Goal: Information Seeking & Learning: Learn about a topic

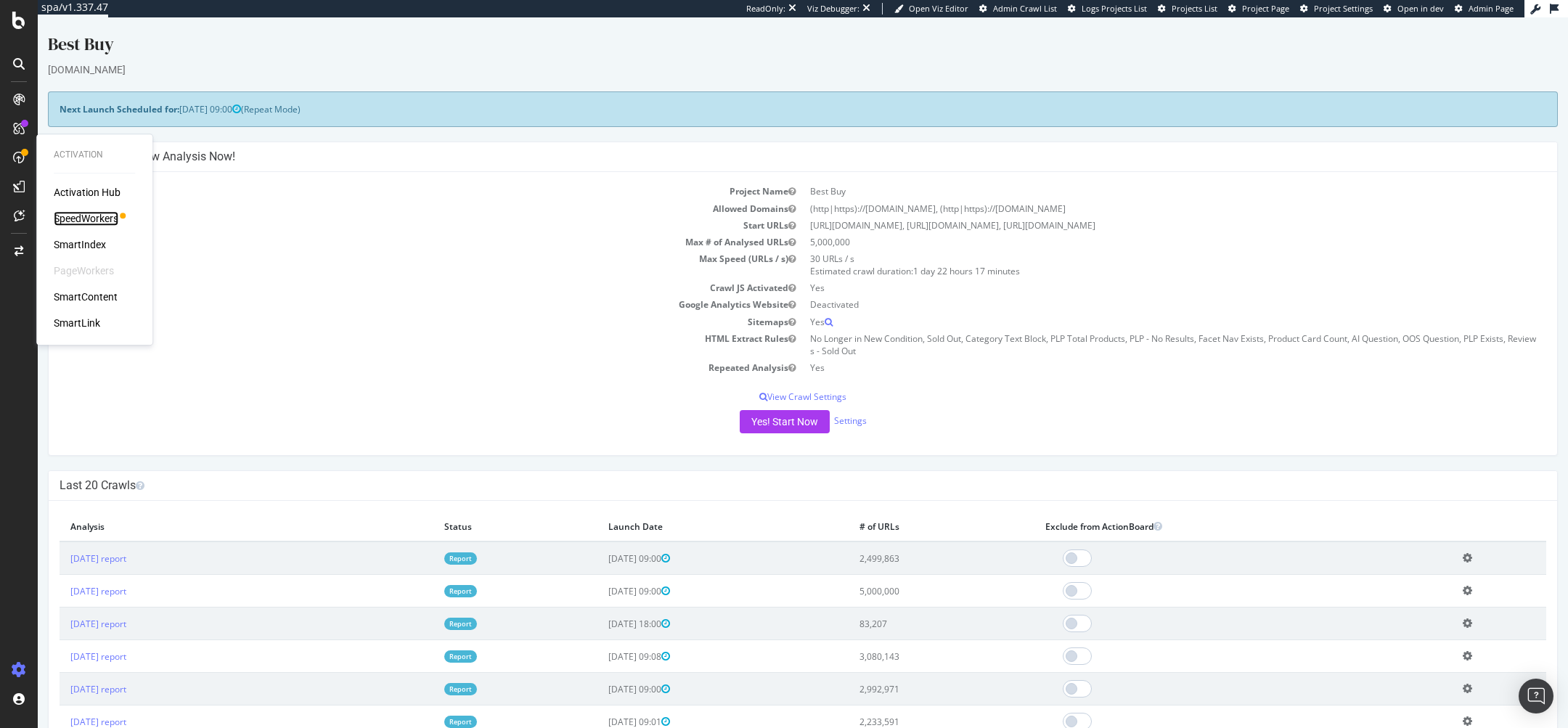
click at [101, 216] on div "SpeedWorkers" at bounding box center [86, 218] width 64 height 15
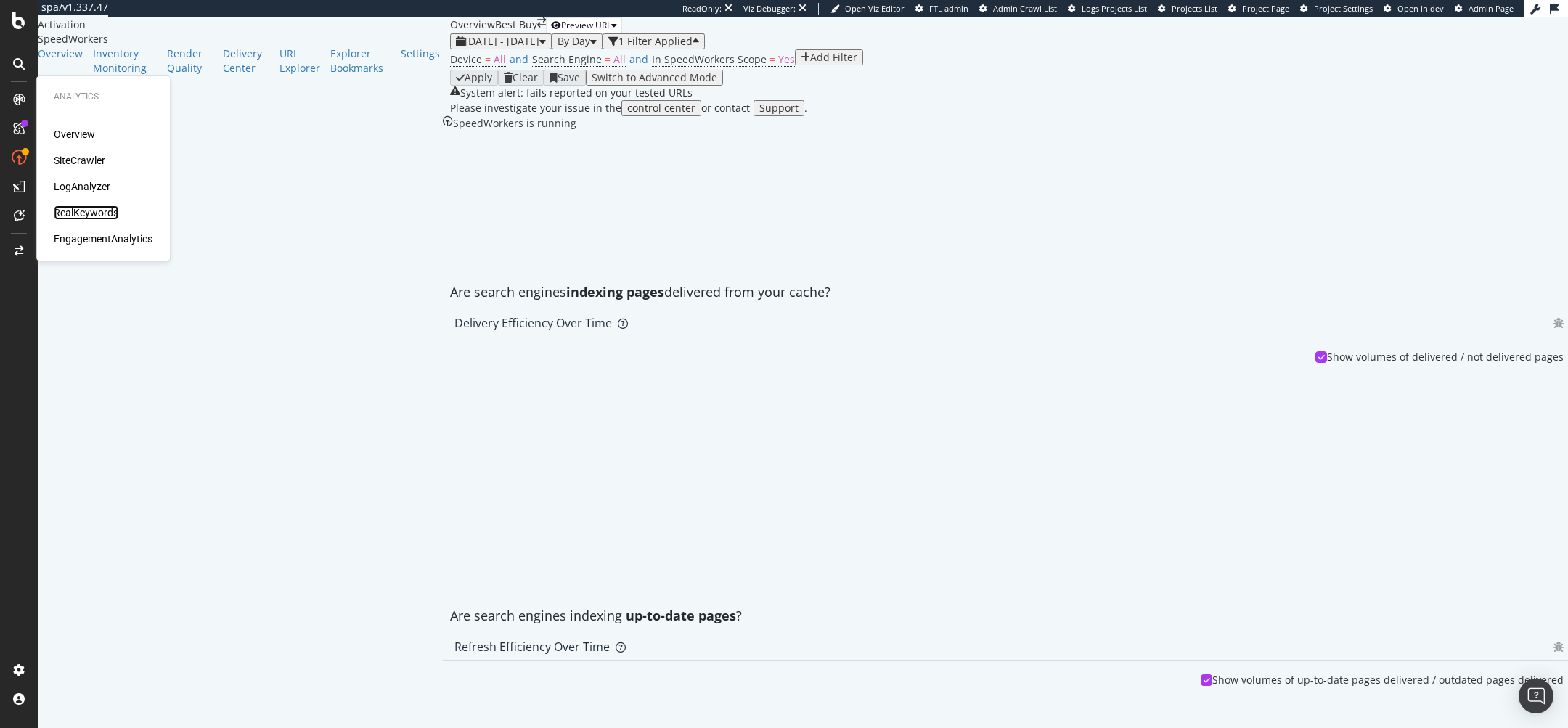
click at [96, 214] on div "RealKeywords" at bounding box center [86, 213] width 64 height 15
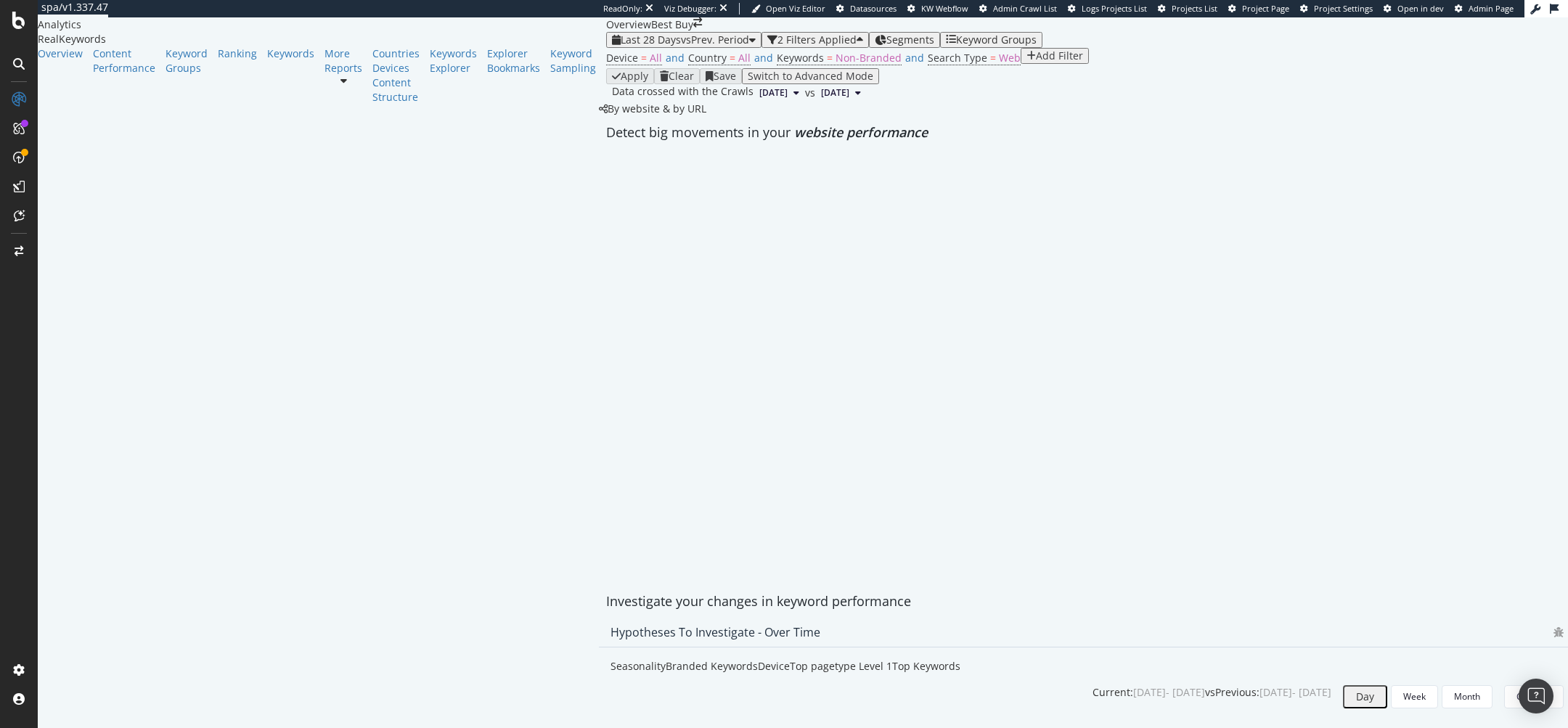
scroll to position [939, 0]
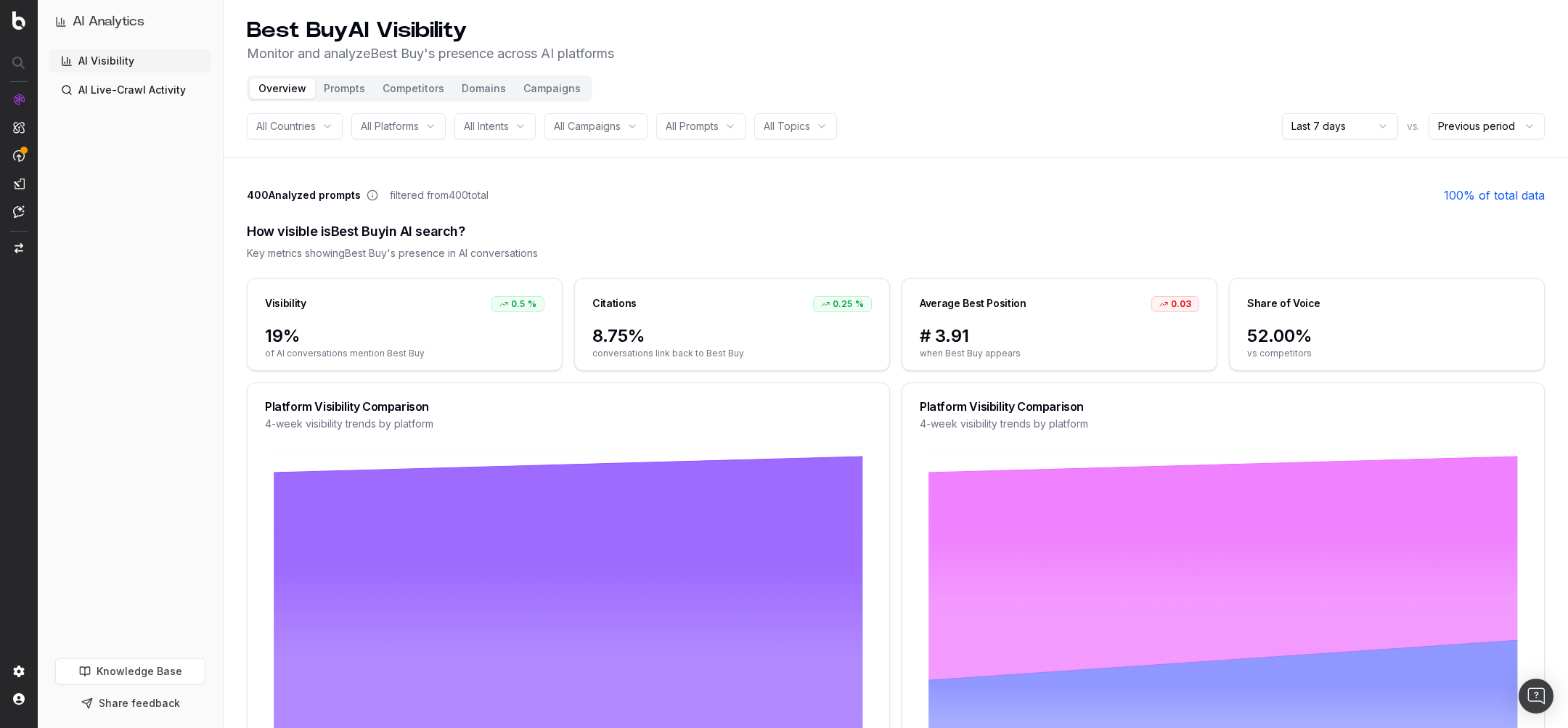
click at [415, 85] on button "Competitors" at bounding box center [414, 88] width 79 height 21
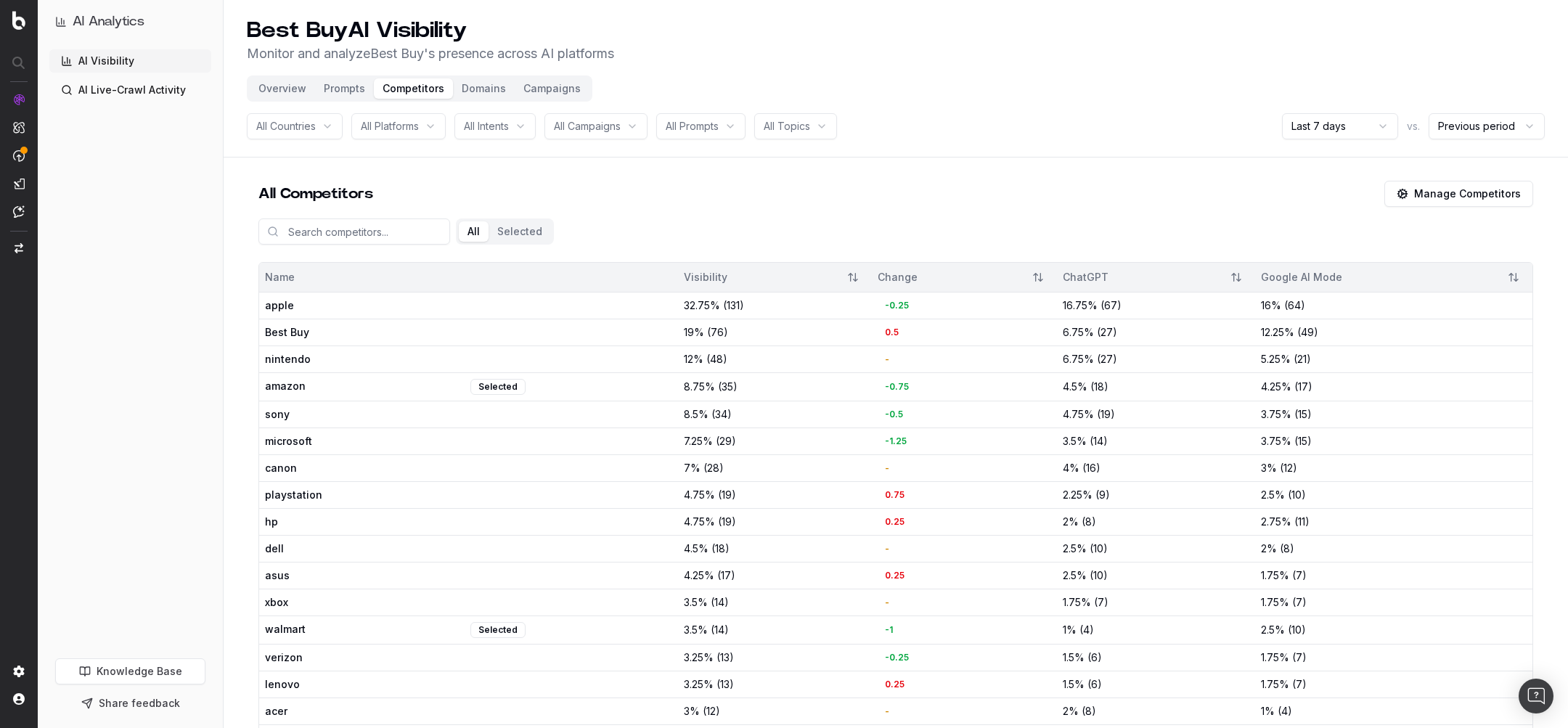
click at [106, 78] on link "AI Live-Crawl Activity" at bounding box center [130, 90] width 162 height 23
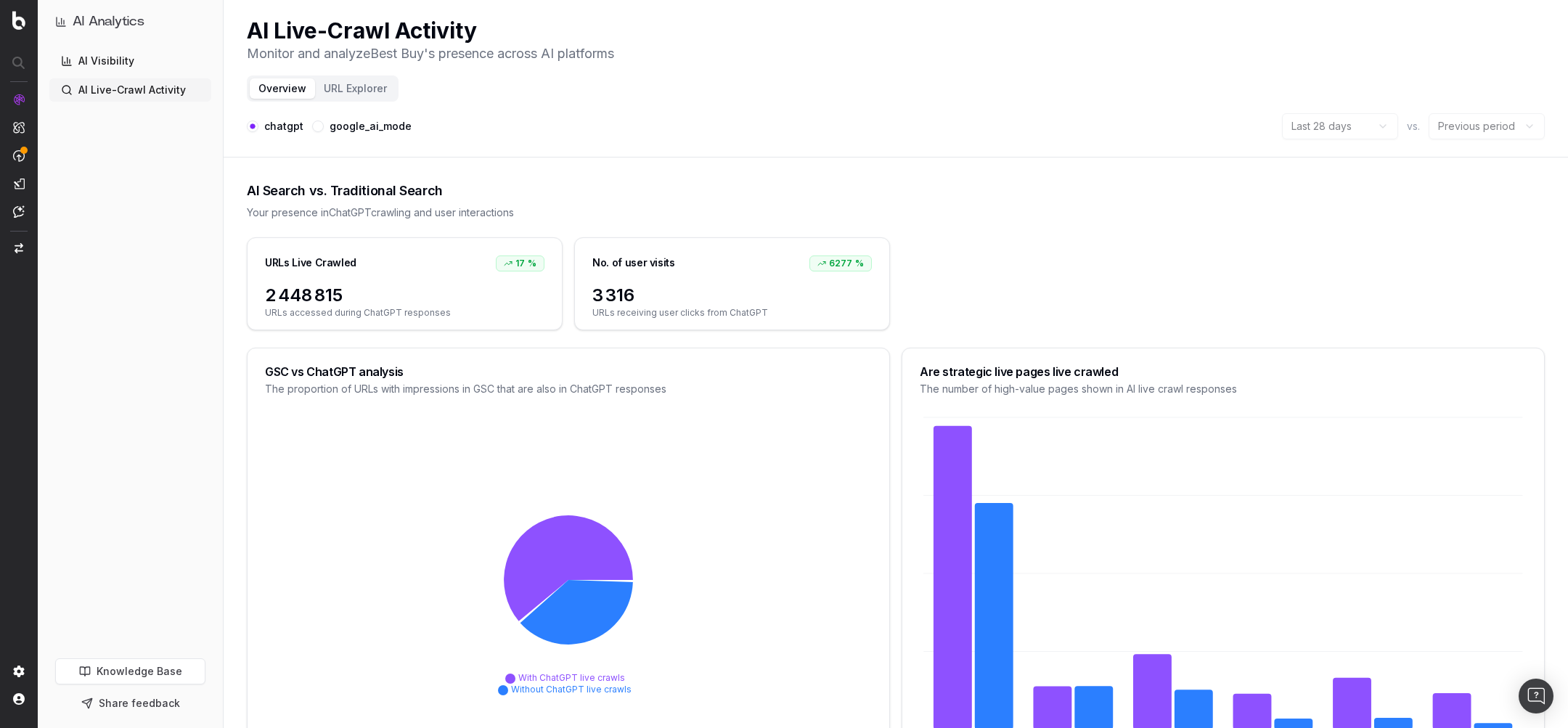
click at [118, 62] on link "AI Visibility" at bounding box center [130, 61] width 162 height 23
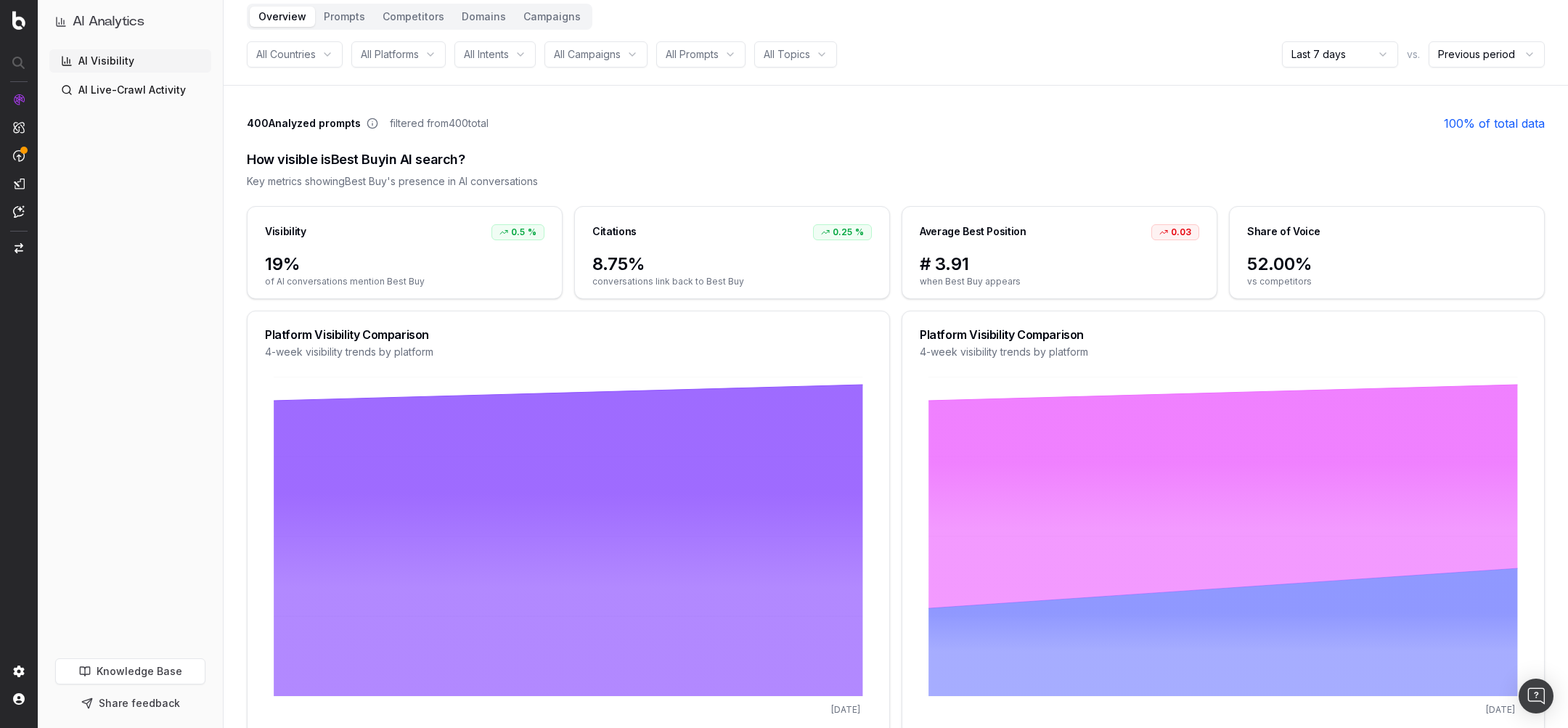
scroll to position [62, 0]
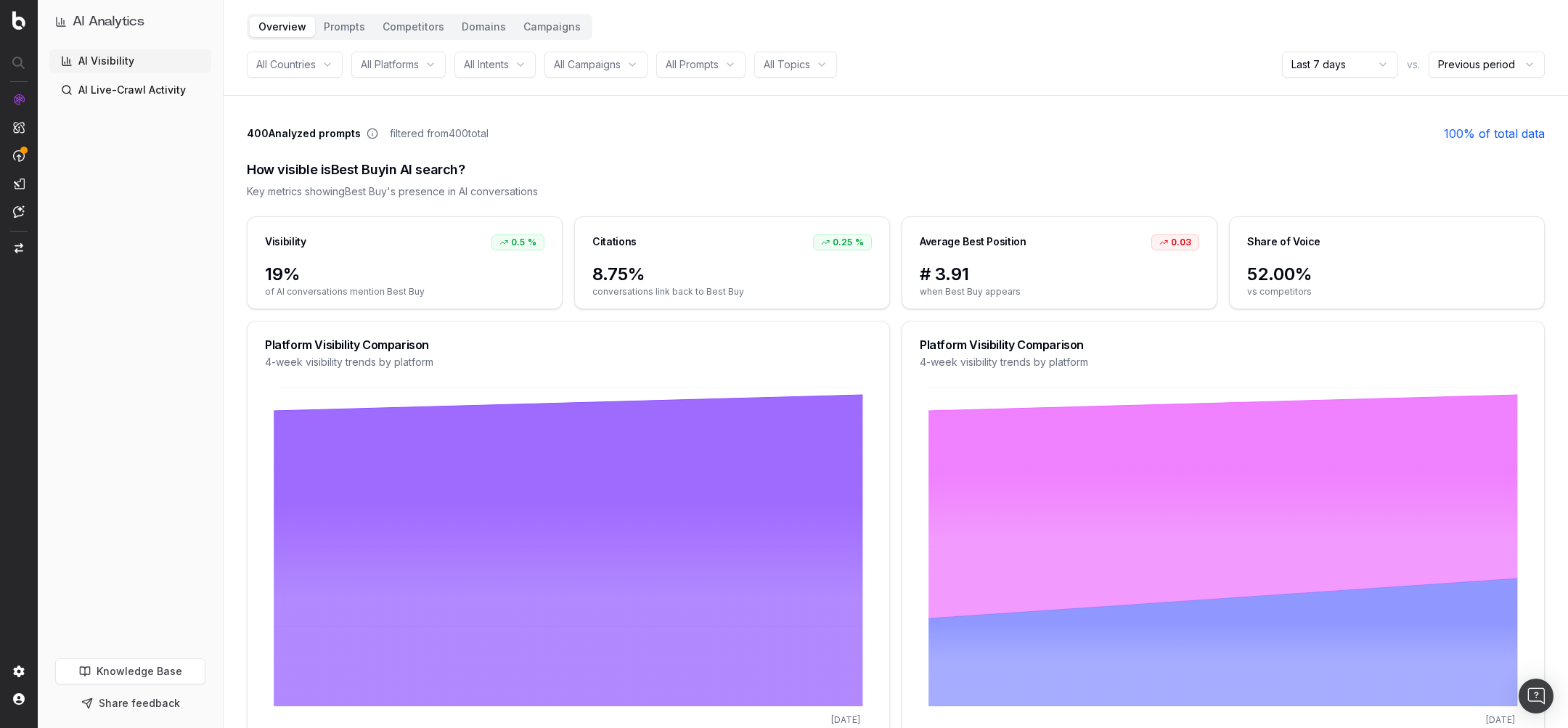
click at [337, 30] on button "Prompts" at bounding box center [344, 26] width 59 height 21
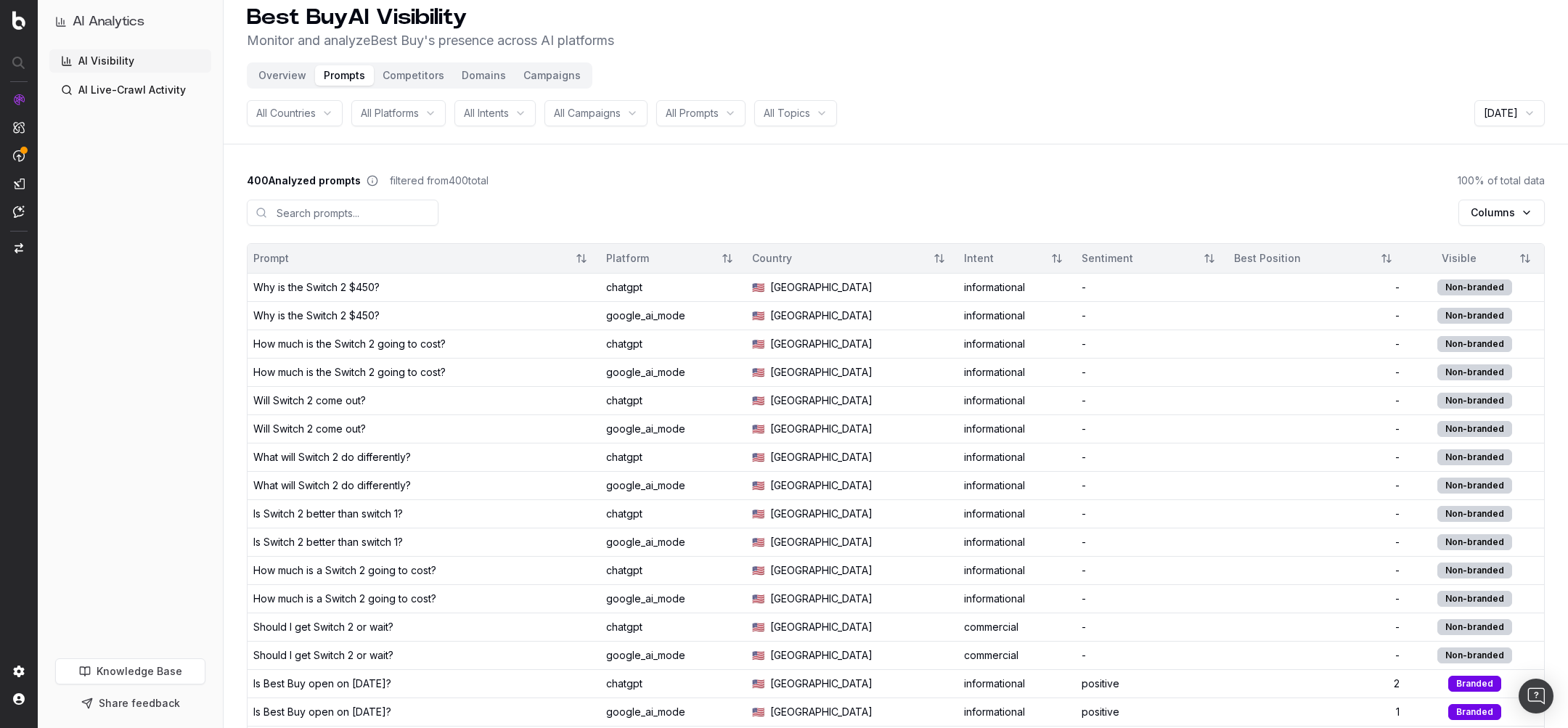
scroll to position [18, 0]
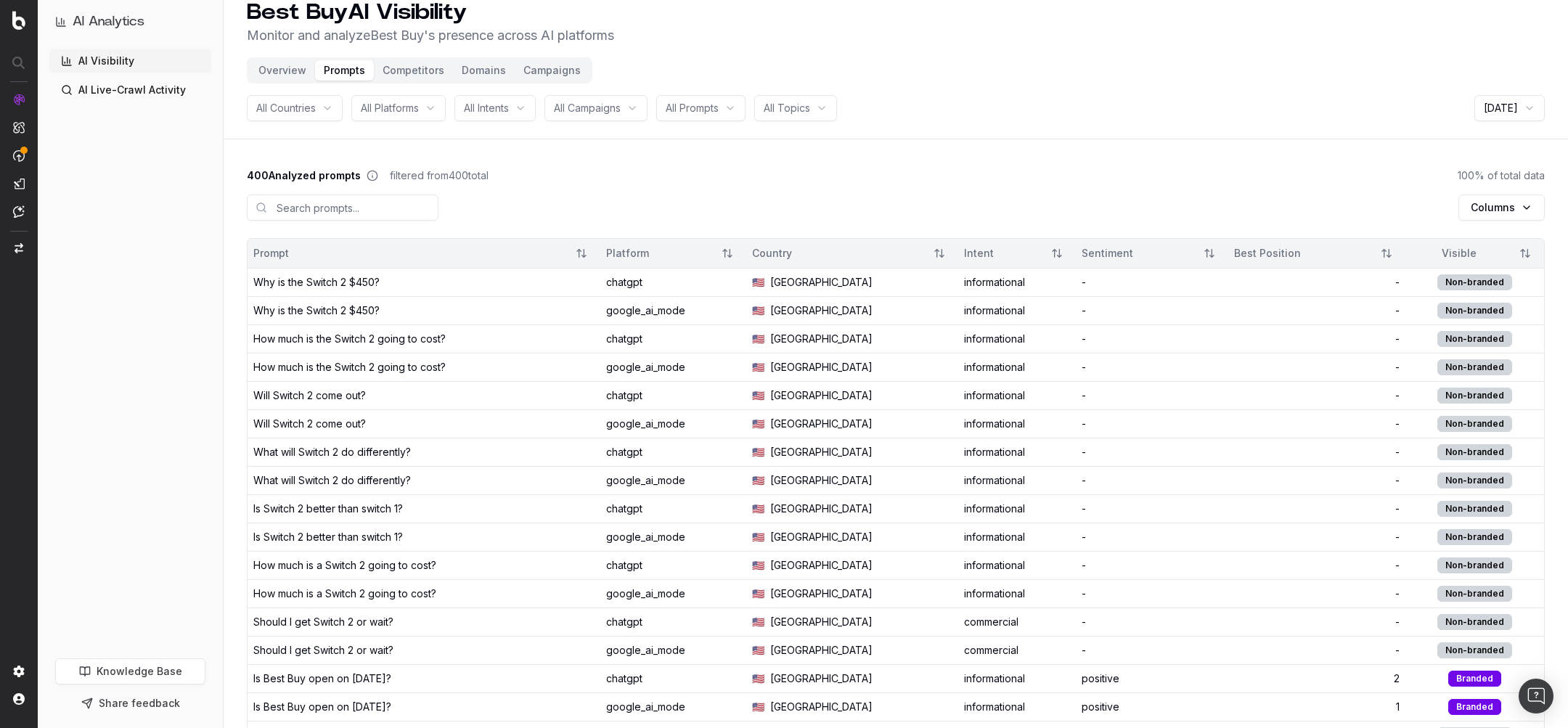
click at [401, 71] on button "Competitors" at bounding box center [414, 70] width 79 height 21
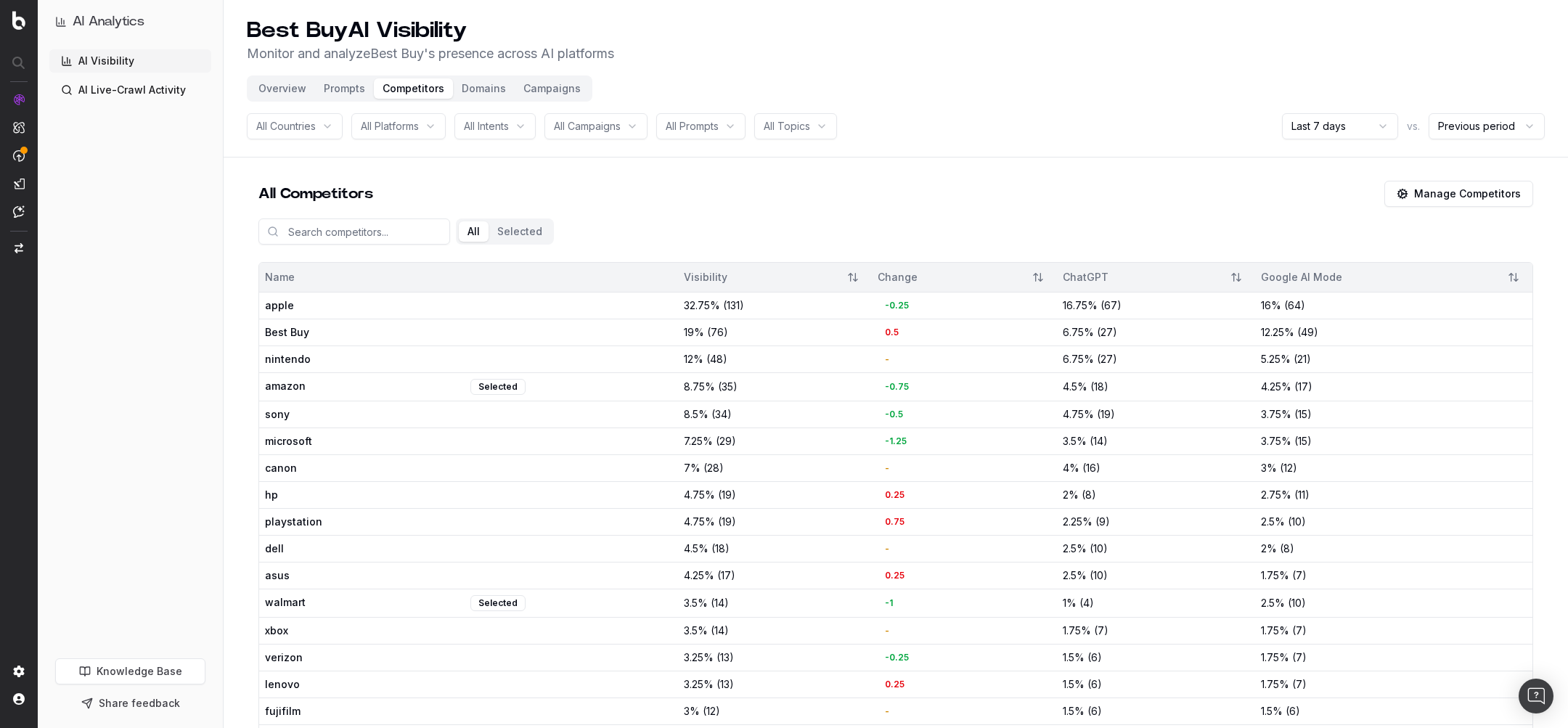
click at [484, 128] on span "All Intents" at bounding box center [486, 126] width 45 height 15
click at [735, 182] on div "All Competitors Manage Competitors" at bounding box center [896, 194] width 1275 height 26
click at [805, 124] on span "All Topics" at bounding box center [787, 126] width 46 height 15
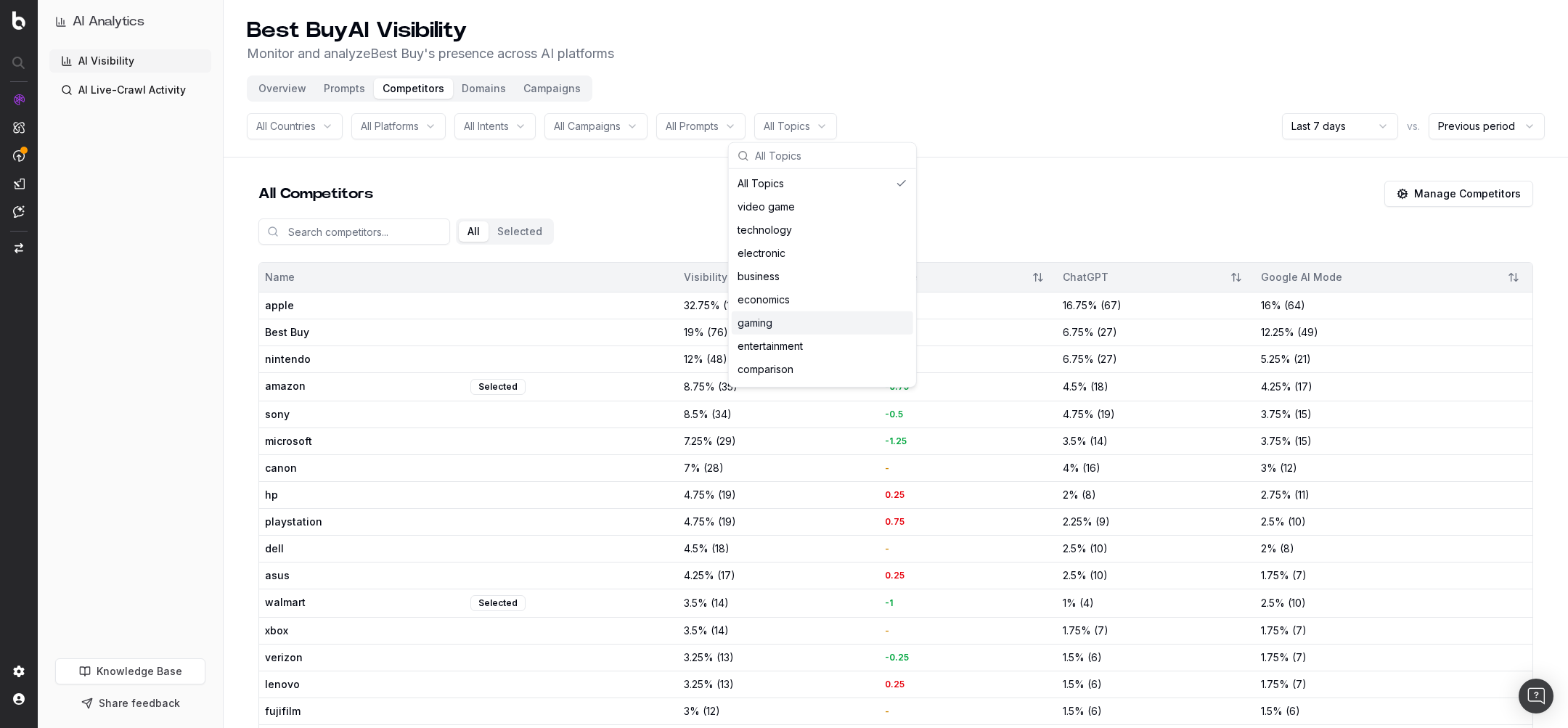
click at [204, 463] on div "AI Visibility AI Live-Crawl Activity" at bounding box center [130, 351] width 162 height 604
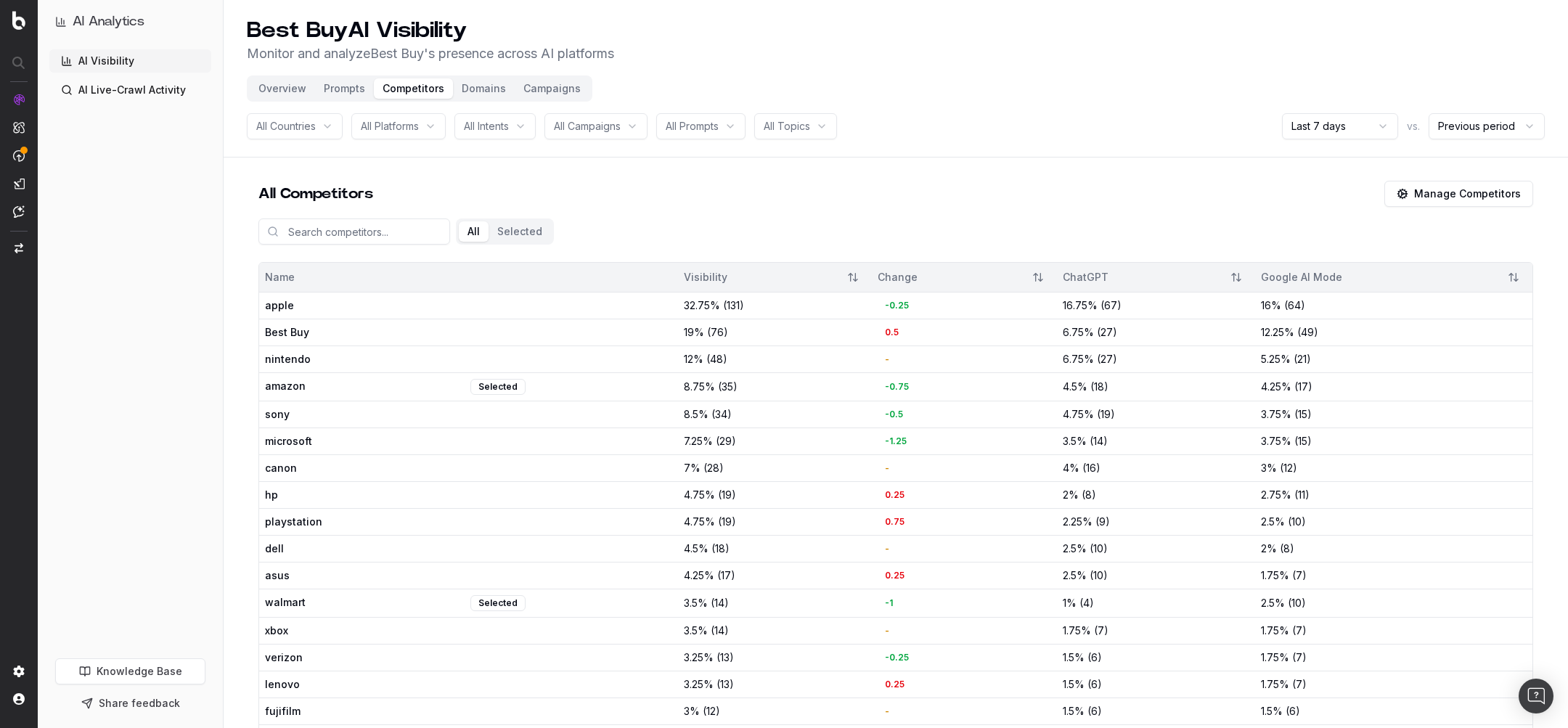
click at [606, 137] on div "All Campaigns" at bounding box center [596, 126] width 103 height 26
click at [818, 234] on div "All Selected" at bounding box center [896, 234] width 1275 height 55
click at [281, 86] on button "Overview" at bounding box center [282, 88] width 65 height 21
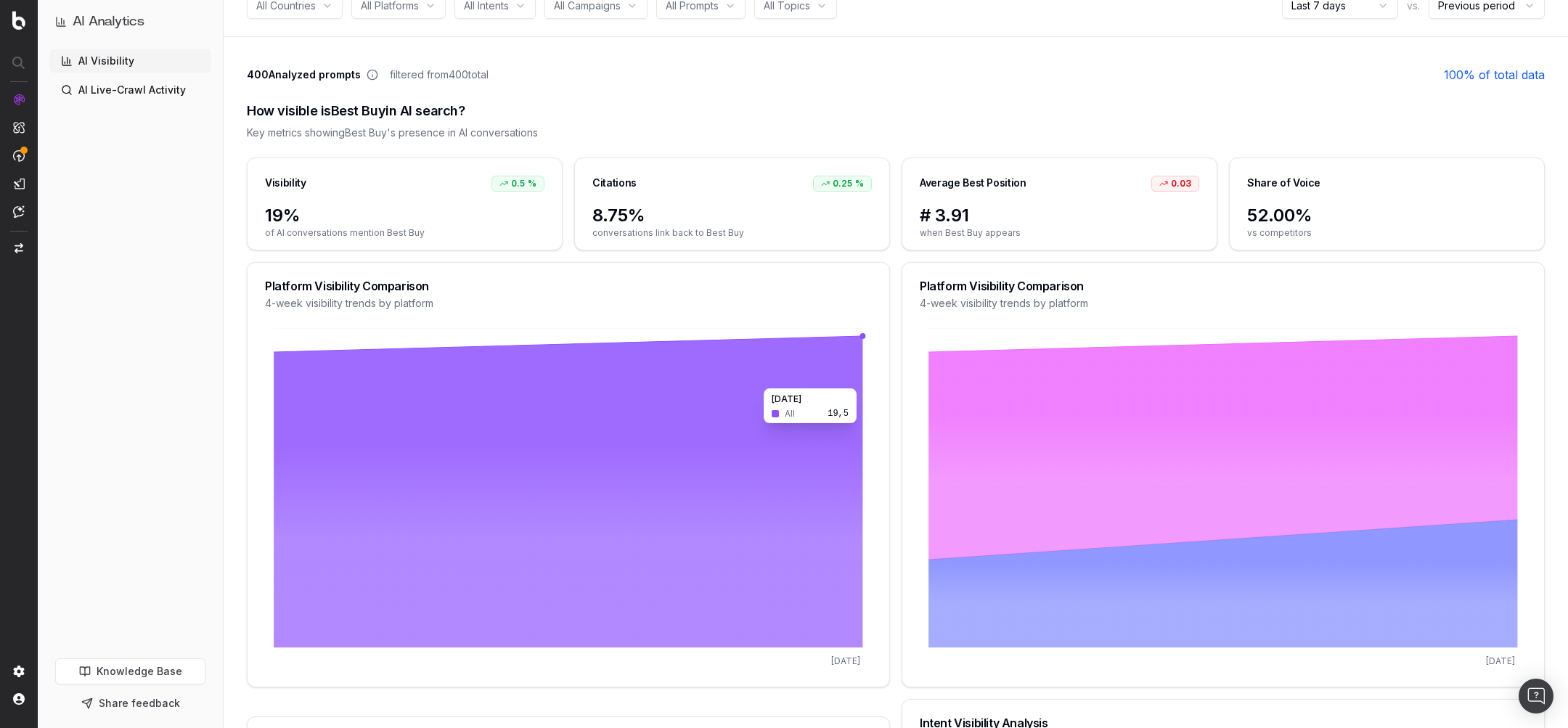
scroll to position [58, 0]
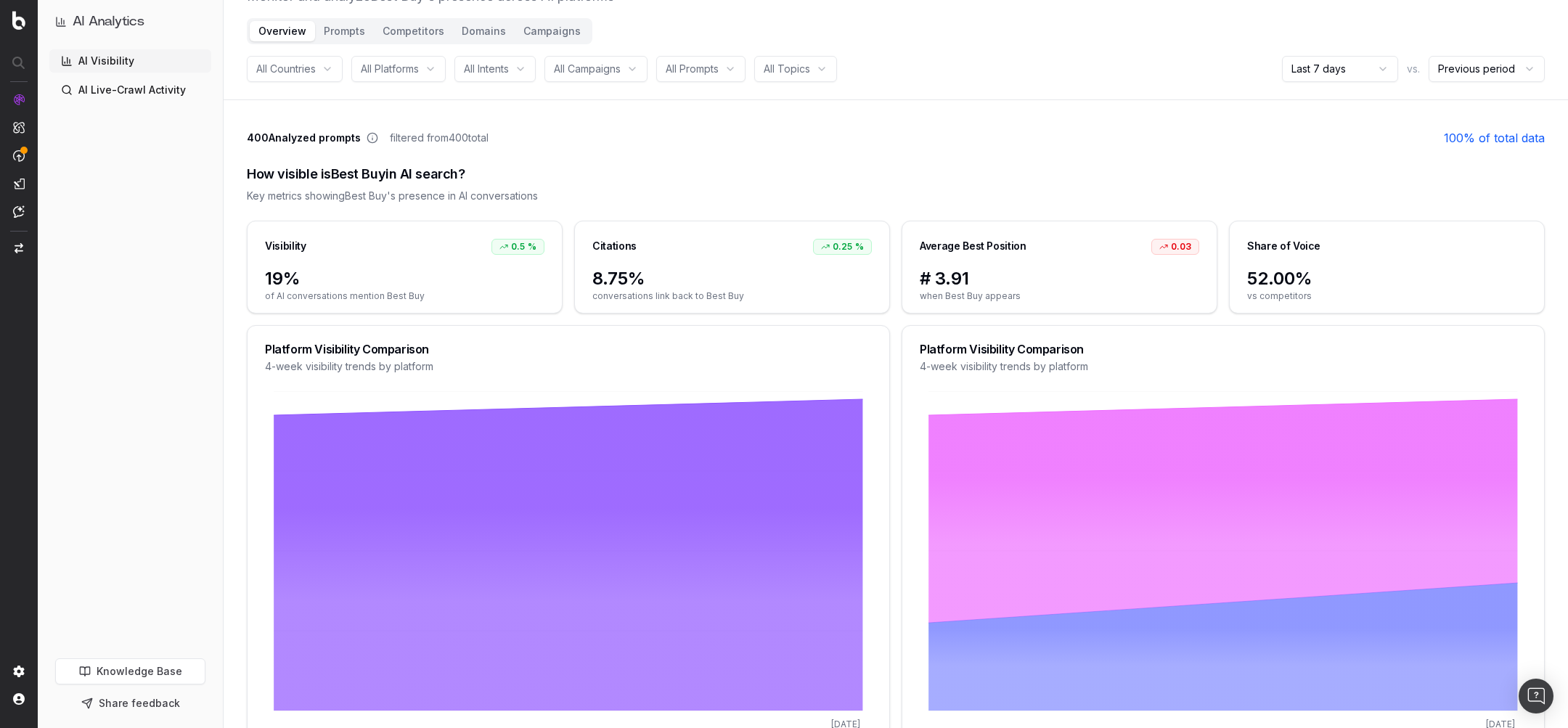
click at [370, 134] on icon at bounding box center [373, 138] width 12 height 12
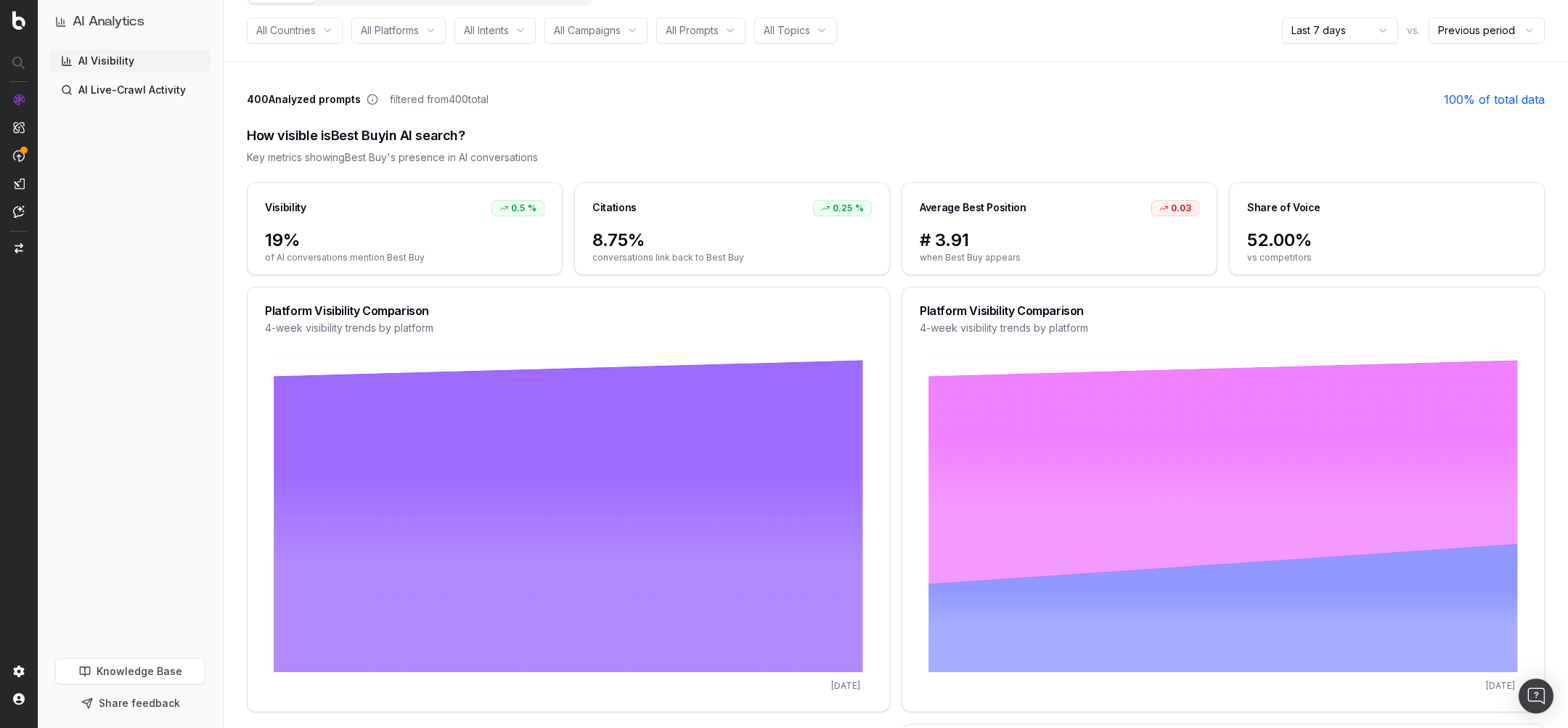
scroll to position [0, 0]
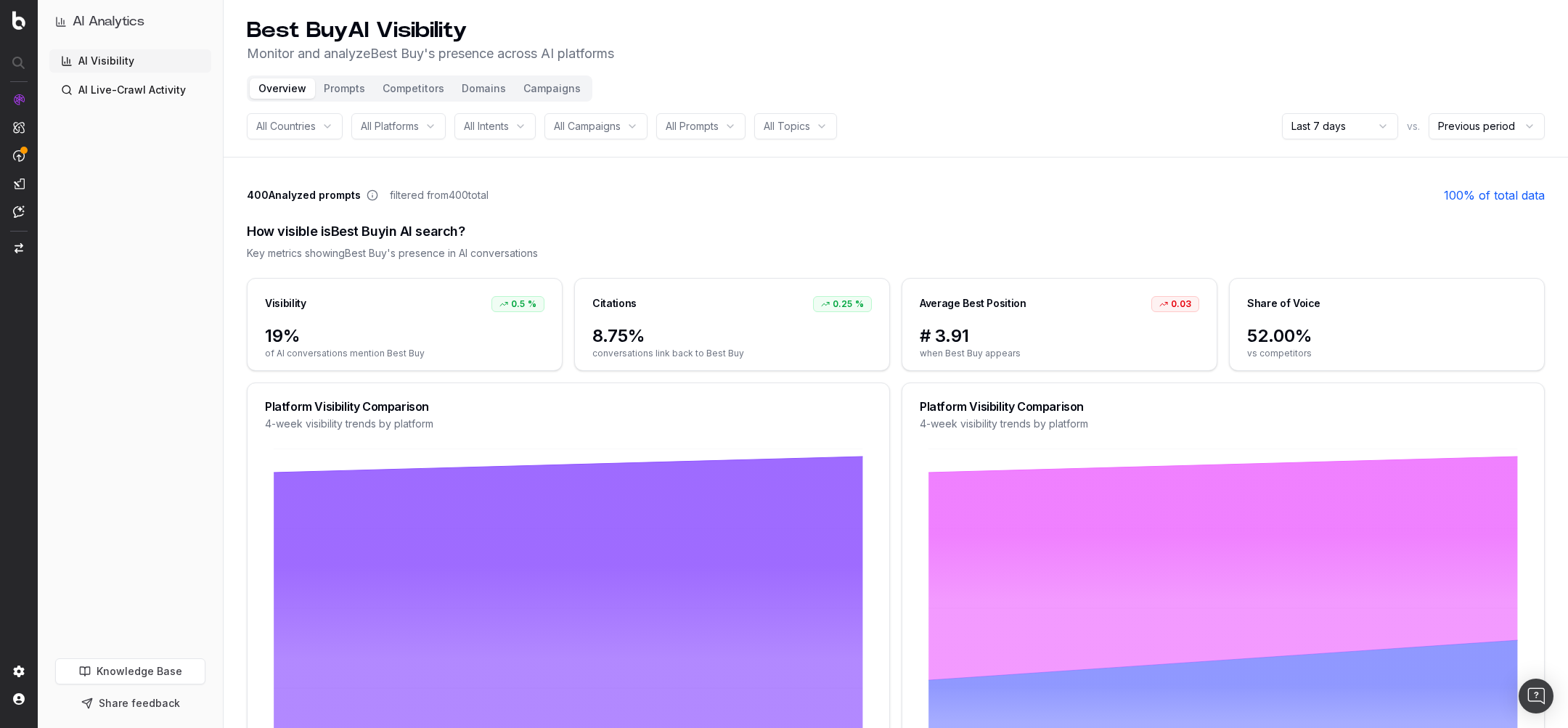
click at [333, 87] on button "Prompts" at bounding box center [344, 88] width 59 height 21
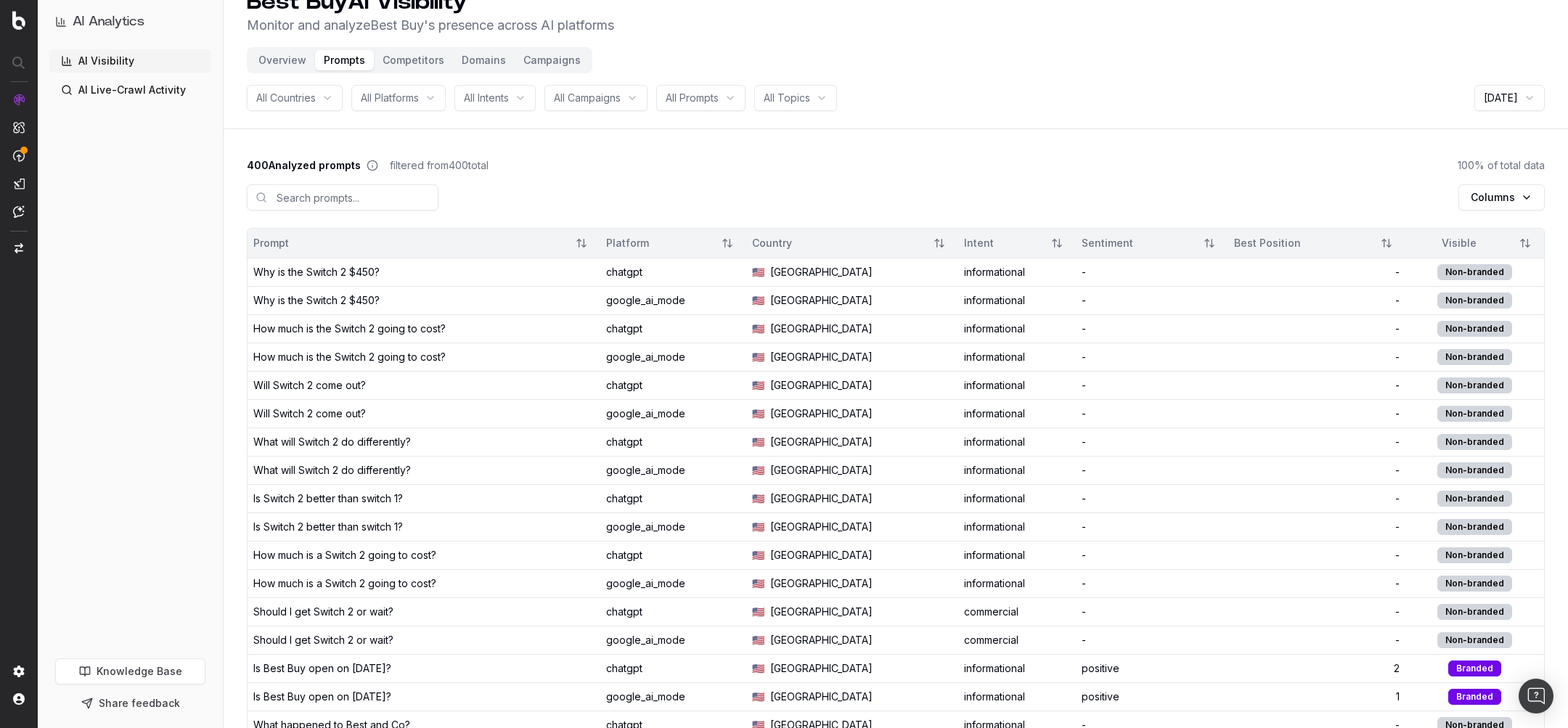
scroll to position [37, 0]
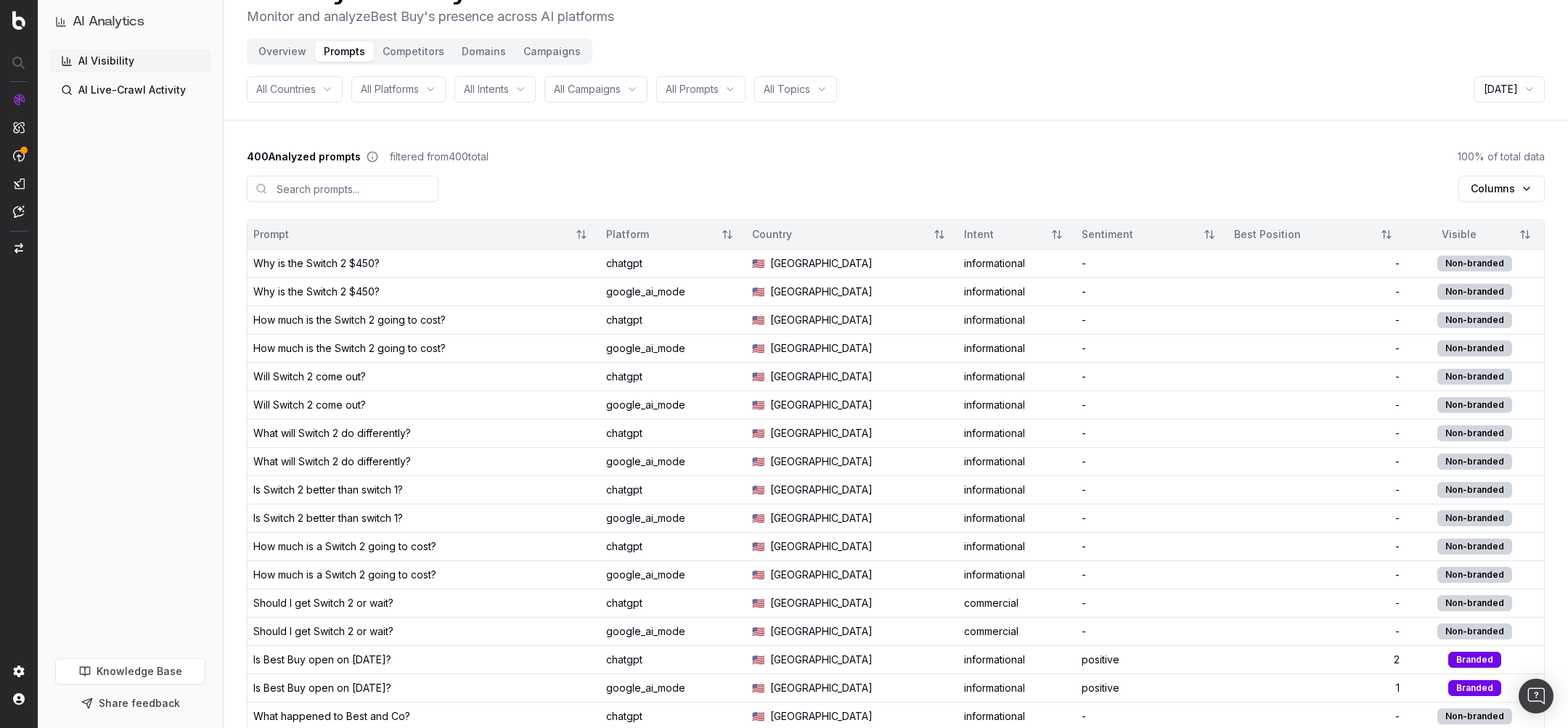
click at [1509, 174] on div "Columns" at bounding box center [895, 191] width 1298 height 55
click at [1505, 189] on html "AI Analytics AI Visibility AI Live-Crawl Activity Knowledge Base Share feedback…" at bounding box center [784, 326] width 1568 height 728
click at [1205, 131] on html "AI Analytics AI Visibility AI Live-Crawl Activity Knowledge Base Share feedback…" at bounding box center [784, 326] width 1568 height 728
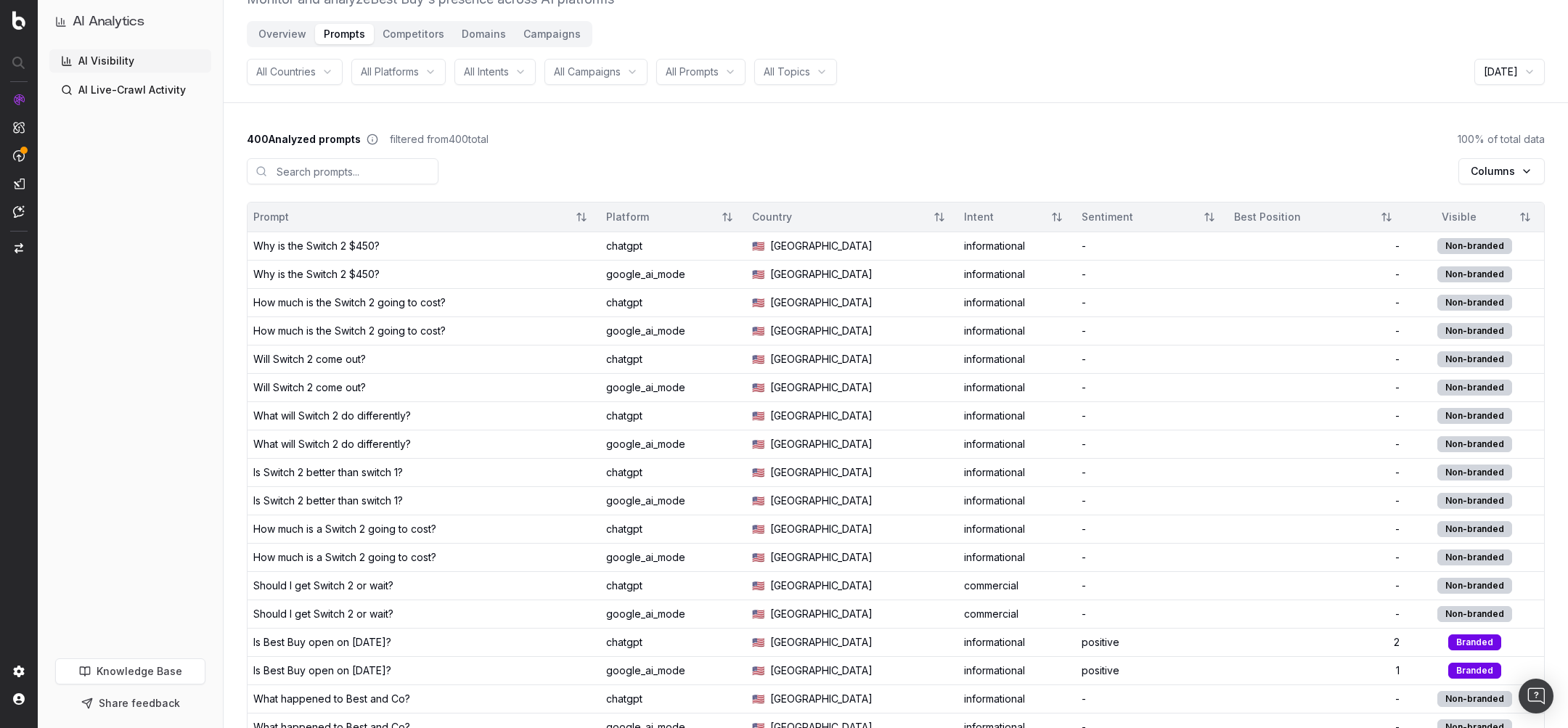
scroll to position [0, 0]
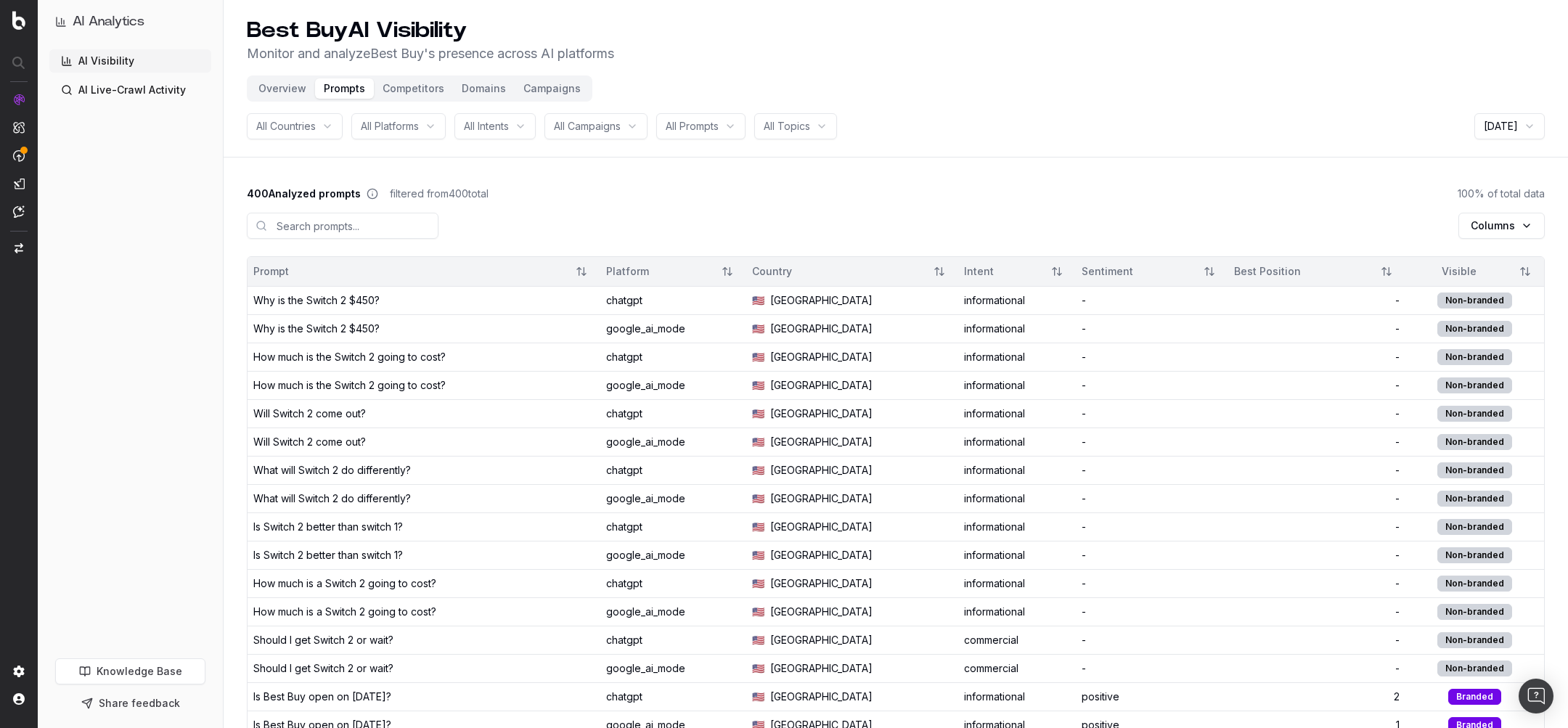
click at [82, 88] on link "AI Live-Crawl Activity" at bounding box center [130, 90] width 162 height 23
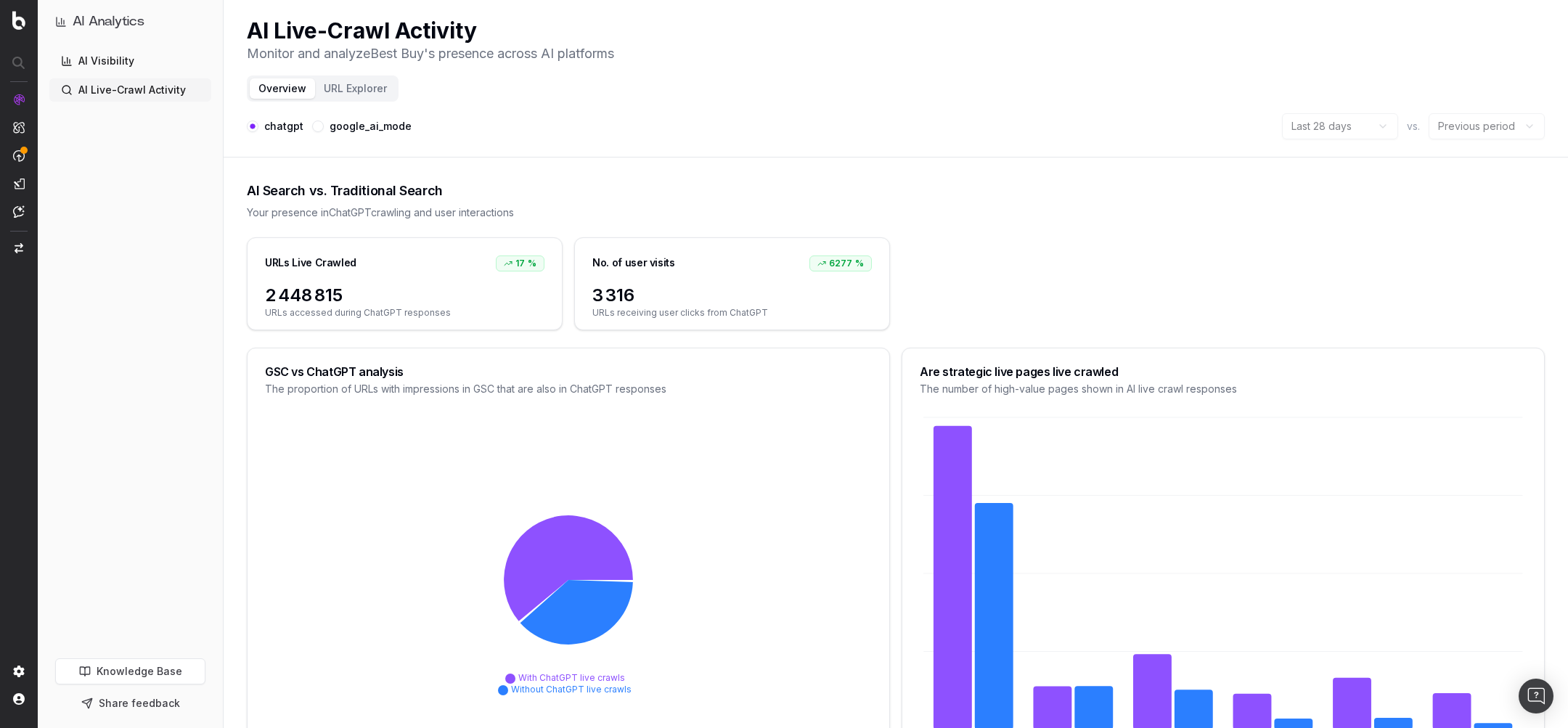
click at [322, 128] on button "google_ai_mode" at bounding box center [318, 126] width 12 height 12
click at [253, 124] on button "chatgpt" at bounding box center [252, 126] width 12 height 12
